Goal: Navigation & Orientation: Find specific page/section

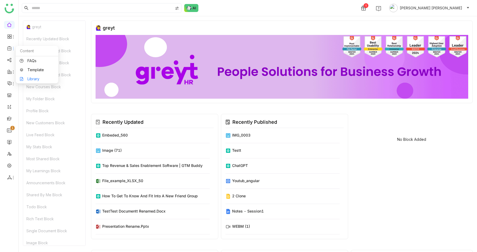
click at [32, 81] on link "Library" at bounding box center [37, 79] width 35 height 4
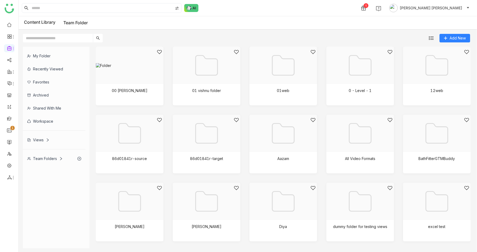
click at [46, 70] on div "Recently Viewed" at bounding box center [54, 68] width 63 height 13
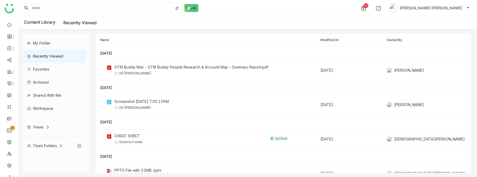
click at [51, 59] on div "Recently Viewed" at bounding box center [54, 56] width 63 height 13
click at [48, 66] on div "Favorites" at bounding box center [54, 69] width 63 height 13
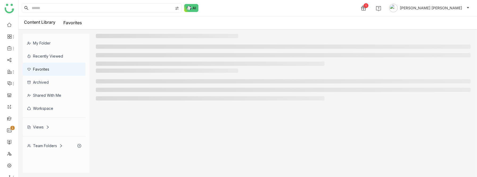
click at [50, 56] on div "Recently Viewed" at bounding box center [54, 56] width 63 height 13
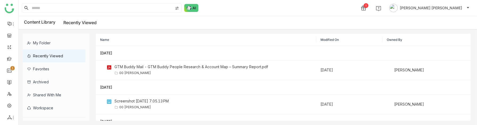
scroll to position [59, 0]
click at [47, 40] on div "My Folder" at bounding box center [54, 42] width 63 height 13
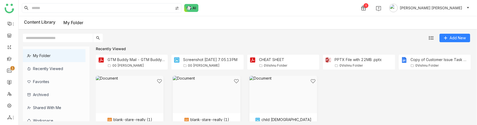
click at [57, 83] on div "Favorites" at bounding box center [54, 81] width 63 height 13
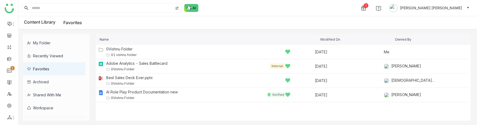
click at [43, 43] on div "My Folder" at bounding box center [54, 42] width 63 height 13
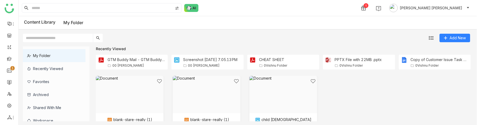
click at [48, 72] on div "Recently Viewed" at bounding box center [54, 68] width 63 height 13
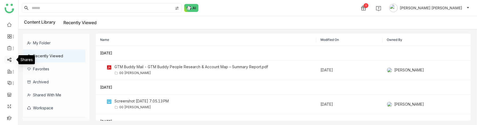
click at [9, 61] on link at bounding box center [9, 59] width 5 height 5
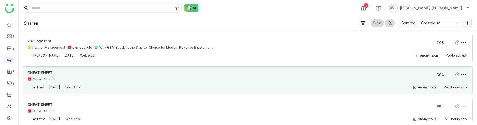
click at [119, 81] on div "CHEAT SHEET" at bounding box center [203, 79] width 353 height 4
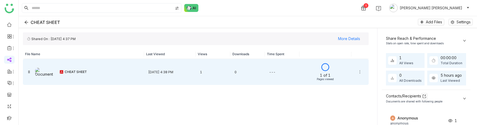
click at [161, 72] on div "[DATE] 4:38 PM" at bounding box center [170, 72] width 52 height 13
